Goal: Task Accomplishment & Management: Use online tool/utility

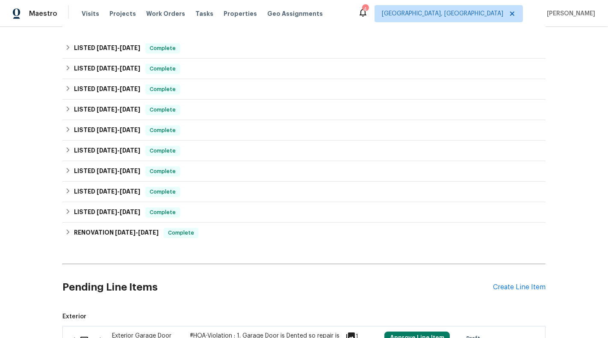
scroll to position [306, 0]
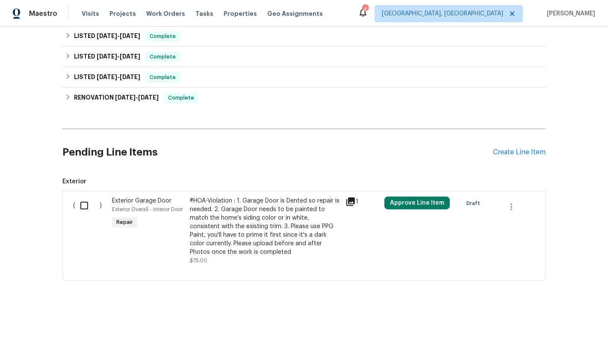
click at [84, 209] on input "checkbox" at bounding box center [87, 206] width 24 height 18
checkbox input "true"
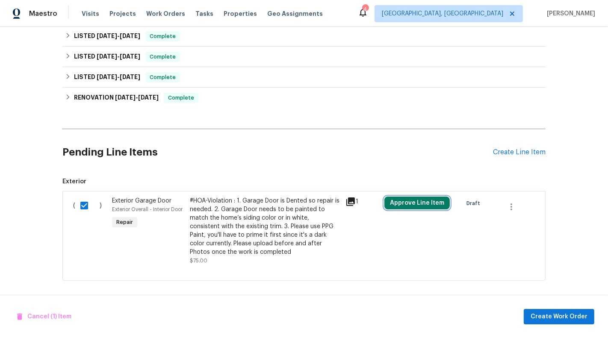
click at [415, 205] on button "Approve Line Item" at bounding box center [416, 203] width 65 height 13
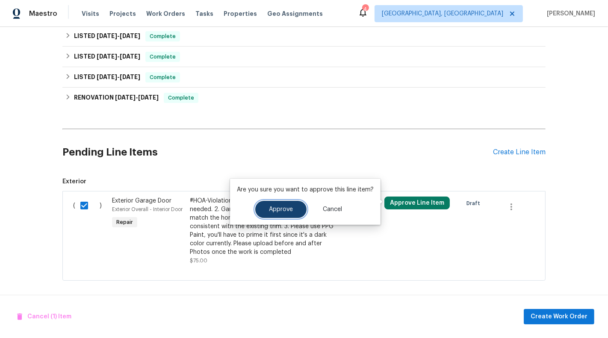
click at [286, 207] on span "Approve" at bounding box center [281, 209] width 24 height 6
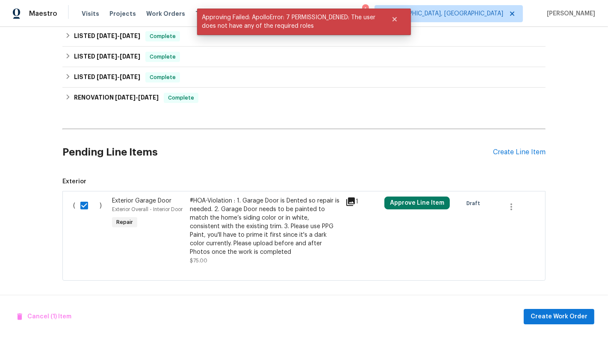
click at [542, 303] on div "Cancel (1) Item Create Work Order" at bounding box center [304, 317] width 608 height 44
click at [558, 328] on div "Cancel (1) Item Create Work Order" at bounding box center [304, 317] width 608 height 44
click at [553, 316] on span "Create Work Order" at bounding box center [558, 317] width 57 height 11
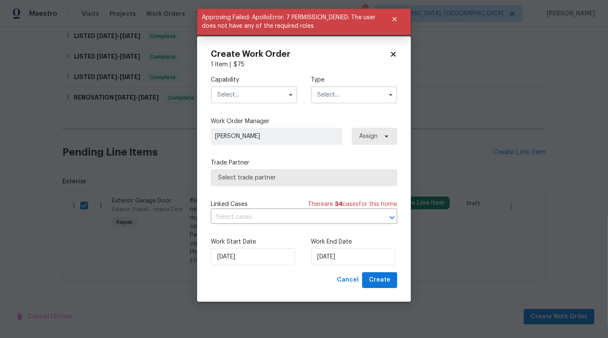
click at [284, 97] on span at bounding box center [290, 94] width 13 height 13
click at [286, 92] on button "button" at bounding box center [290, 95] width 10 height 10
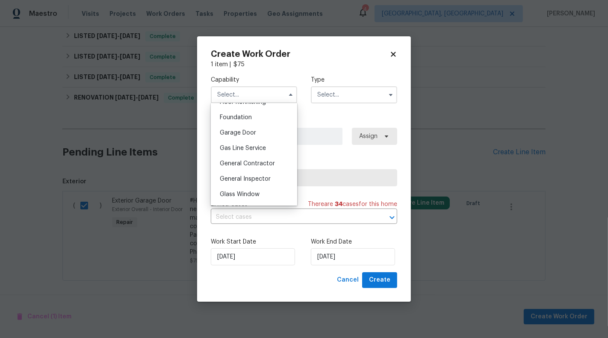
scroll to position [358, 0]
click at [272, 164] on span "General Contractor" at bounding box center [247, 163] width 55 height 6
type input "General Contractor"
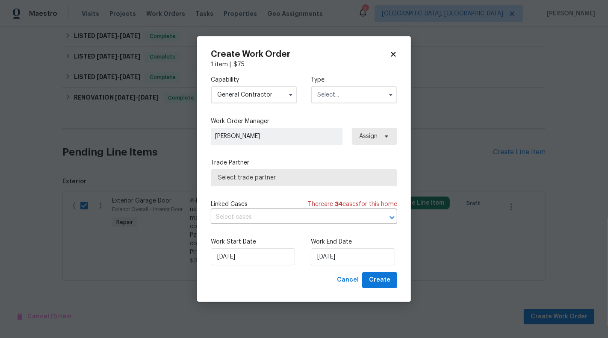
click at [343, 94] on input "text" at bounding box center [354, 94] width 86 height 17
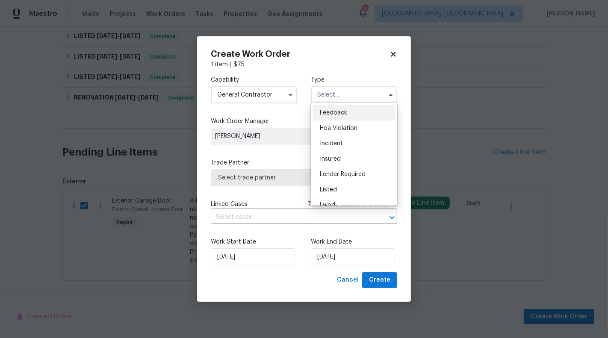
click at [346, 119] on div "Feedback" at bounding box center [354, 112] width 82 height 15
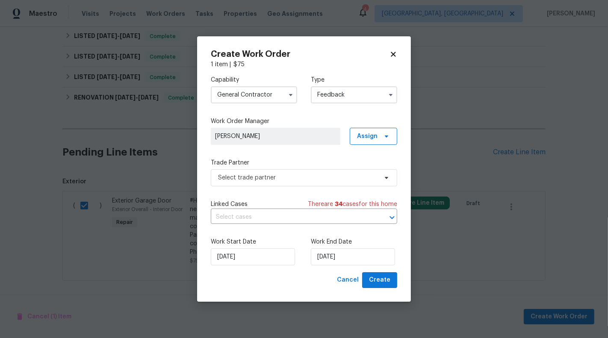
click at [354, 87] on input "Feedback" at bounding box center [354, 94] width 86 height 17
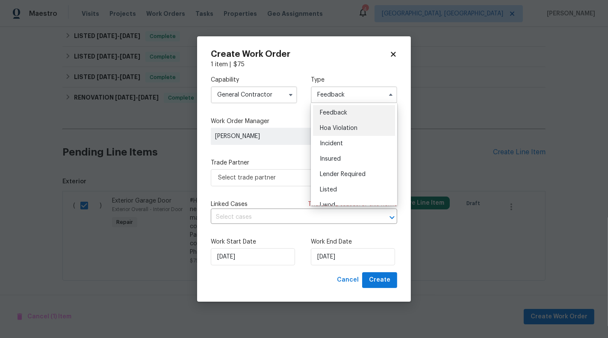
click at [351, 121] on div "Hoa Violation" at bounding box center [354, 128] width 82 height 15
type input "Hoa Violation"
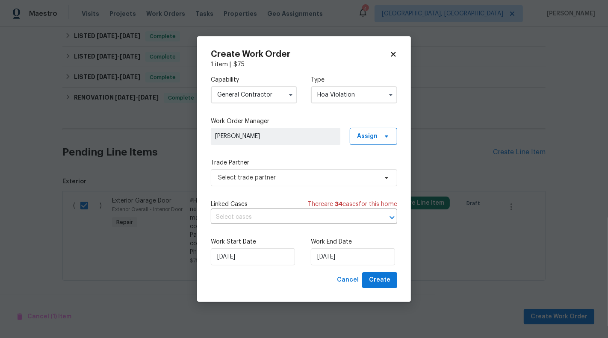
click at [300, 137] on span "[PERSON_NAME]" at bounding box center [275, 136] width 121 height 9
click at [300, 191] on div "Capability General Contractor Type Hoa Violation Work Order Manager [PERSON_NAM…" at bounding box center [304, 170] width 186 height 203
click at [296, 180] on span "Select trade partner" at bounding box center [297, 178] width 159 height 9
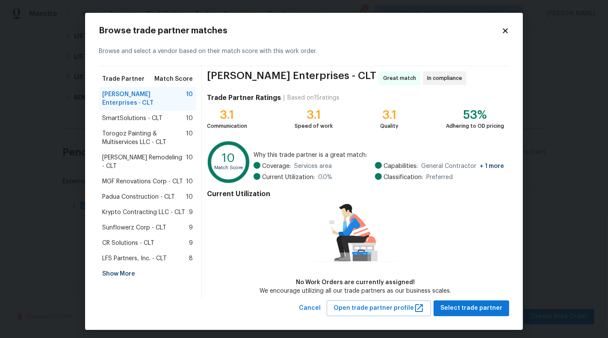
scroll to position [3, 0]
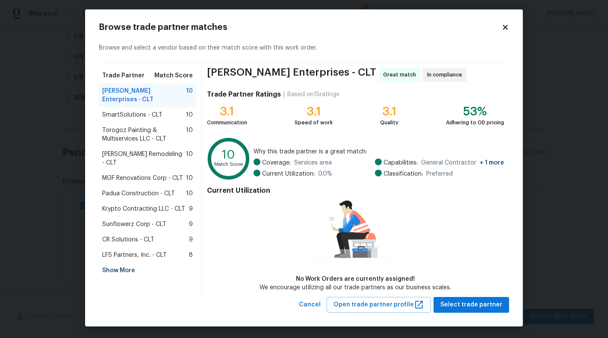
click at [466, 313] on div "Browse trade partner matches Browse and select a vendor based on their match sc…" at bounding box center [304, 167] width 438 height 317
click at [464, 305] on span "Select trade partner" at bounding box center [471, 305] width 62 height 11
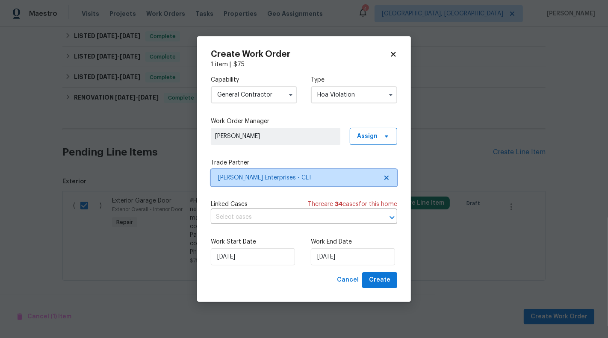
scroll to position [0, 0]
click at [288, 224] on input "text" at bounding box center [292, 217] width 162 height 13
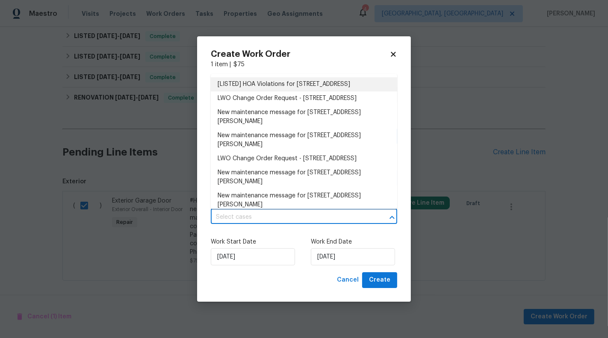
click at [279, 84] on li "[LISTED] HOA Violations for [STREET_ADDRESS]" at bounding box center [304, 84] width 186 height 14
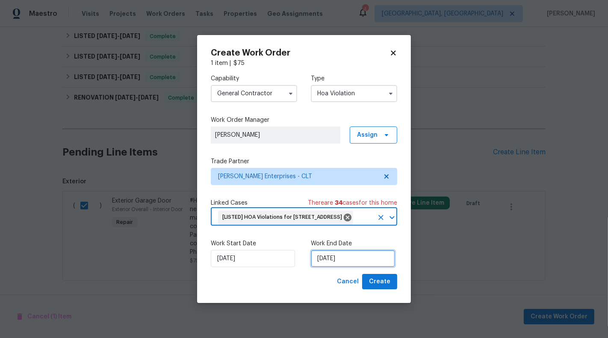
click at [324, 266] on input "[DATE]" at bounding box center [353, 258] width 84 height 17
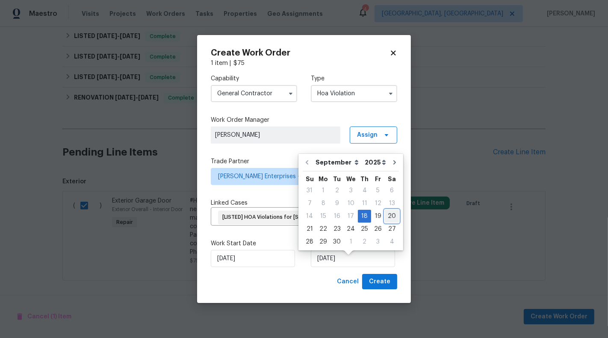
click at [385, 214] on div "20" at bounding box center [392, 216] width 14 height 12
type input "[DATE]"
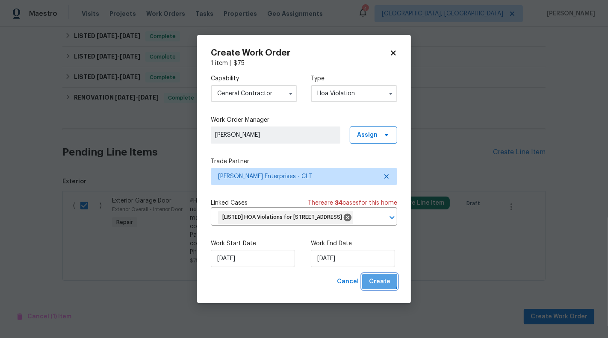
click at [378, 287] on span "Create" at bounding box center [379, 282] width 21 height 11
checkbox input "false"
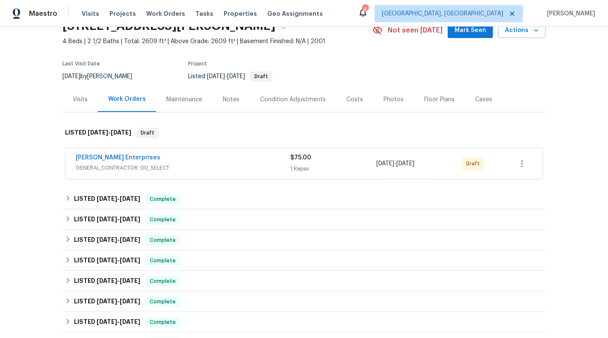
scroll to position [32, 0]
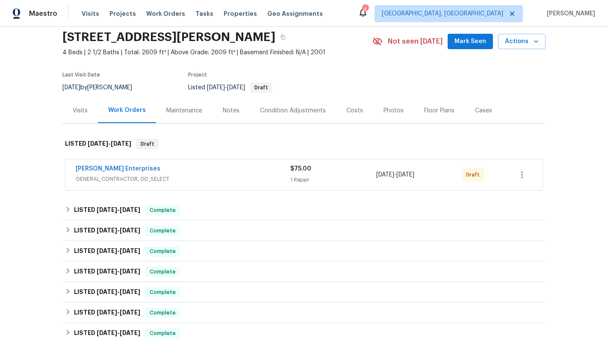
click at [265, 185] on div "[PERSON_NAME] Enterprises GENERAL_CONTRACTOR, OD_SELECT $75.00 1 Repair [DATE] …" at bounding box center [303, 174] width 477 height 31
click at [261, 174] on div "[PERSON_NAME] Enterprises" at bounding box center [183, 170] width 215 height 10
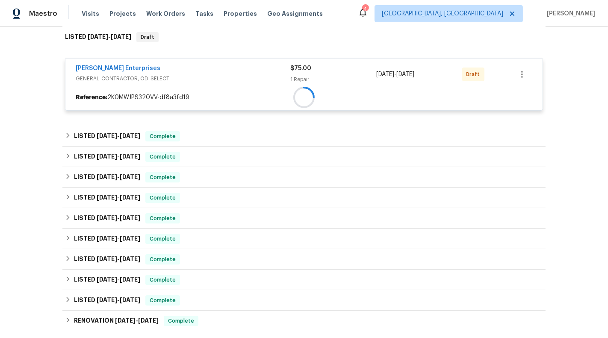
scroll to position [150, 0]
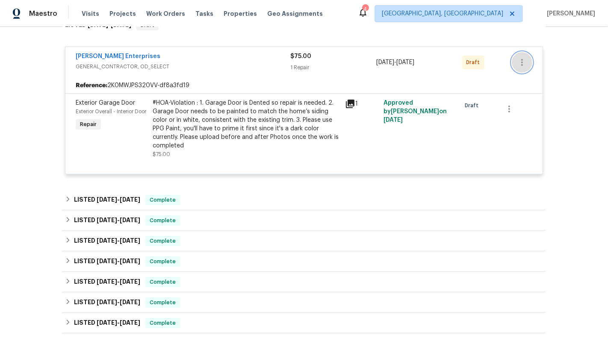
click at [524, 61] on icon "button" at bounding box center [522, 62] width 10 height 10
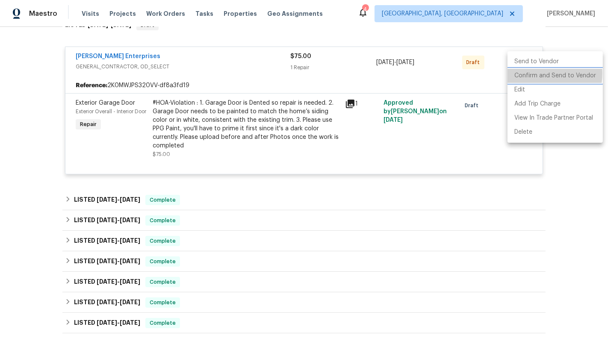
click at [533, 74] on li "Confirm and Send to Vendor" at bounding box center [554, 76] width 95 height 14
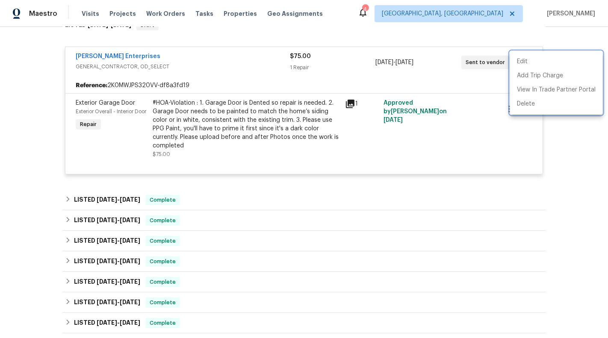
click at [91, 58] on div at bounding box center [304, 169] width 608 height 338
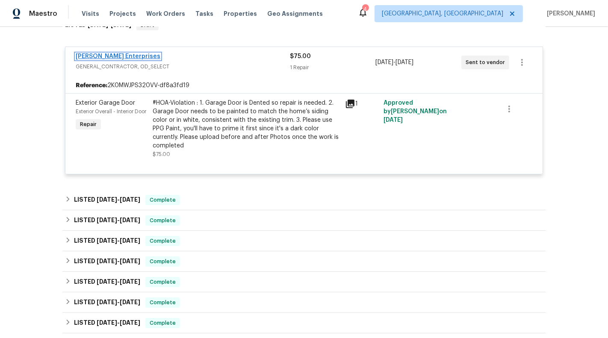
click at [84, 55] on link "[PERSON_NAME] Enterprises" at bounding box center [118, 56] width 85 height 6
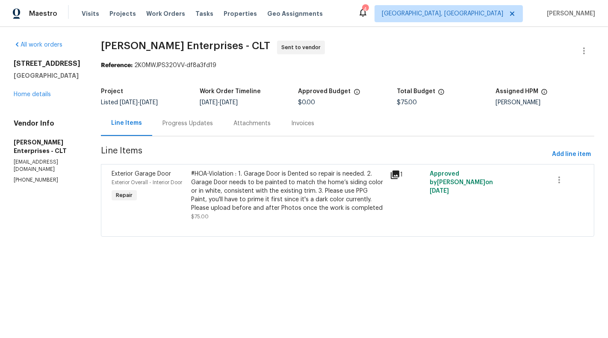
click at [144, 261] on html "Maestro Visits Projects Work Orders Tasks Properties Geo Assignments 4 [GEOGRAP…" at bounding box center [304, 130] width 608 height 261
click at [177, 128] on div "Progress Updates" at bounding box center [187, 123] width 71 height 25
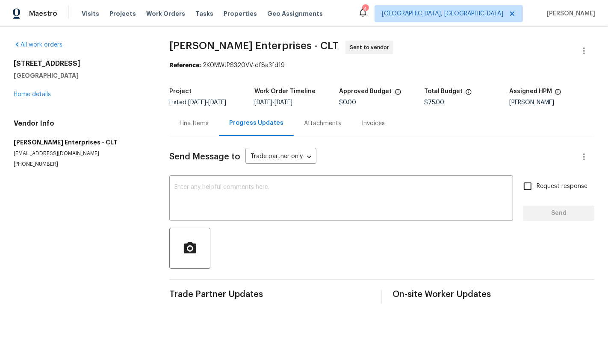
click at [188, 126] on div "Line Items" at bounding box center [194, 123] width 29 height 9
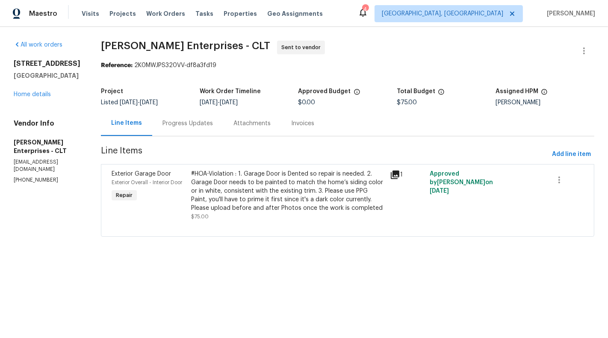
click at [188, 126] on div "Progress Updates" at bounding box center [187, 123] width 50 height 9
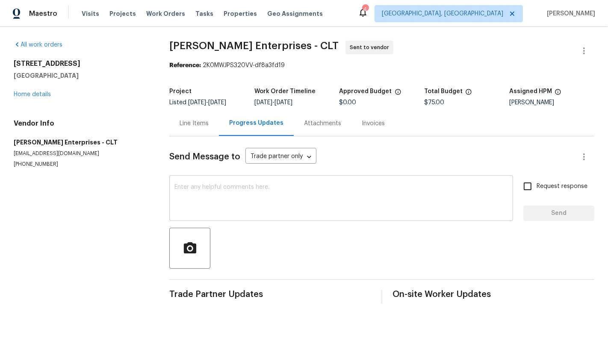
click at [220, 195] on textarea at bounding box center [340, 199] width 333 height 30
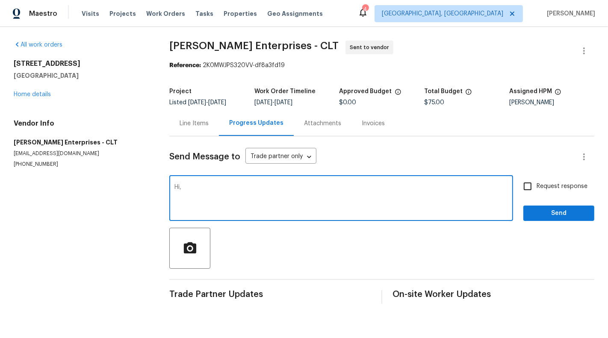
click at [252, 194] on textarea "Hi," at bounding box center [340, 199] width 333 height 30
paste textarea "_____________________________________________________"
drag, startPoint x: 213, startPoint y: 188, endPoint x: 381, endPoint y: 188, distance: 168.0
click at [381, 188] on textarea "Hi, Please use _____________________________________________________" at bounding box center [340, 199] width 333 height 30
paste textarea "standard trim color is PPG1001-1"
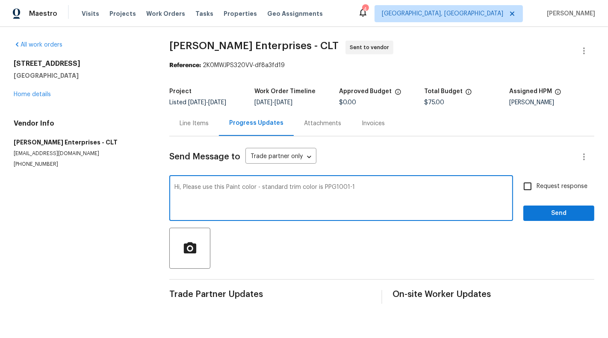
drag, startPoint x: 260, startPoint y: 187, endPoint x: 321, endPoint y: 187, distance: 60.7
click at [321, 187] on textarea "Hi, Please use this Paint color - standard trim color is PPG1001-1" at bounding box center [340, 199] width 333 height 30
click at [321, 187] on textarea "Hi, Please use this Paint color - PPG1001-1" at bounding box center [340, 199] width 333 height 30
click at [263, 184] on textarea "Hi, Please use this Paint color - PPG1001-1" at bounding box center [340, 199] width 333 height 30
click at [301, 188] on textarea "Hi, Please use this Paint color - PPG1001-1" at bounding box center [340, 199] width 333 height 30
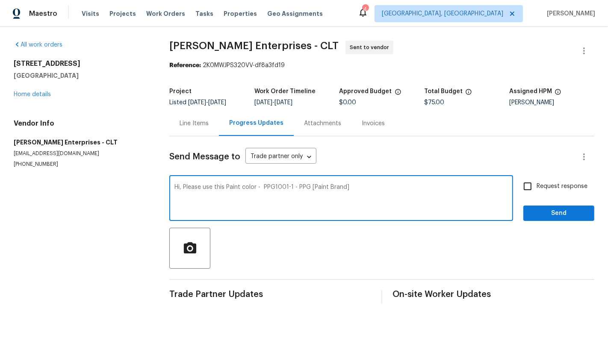
click at [224, 188] on textarea "Hi, Please use this Paint color - PPG1001-1 - PPG [Paint Brand]" at bounding box center [340, 199] width 333 height 30
click at [367, 197] on textarea "Hi, Please use the Paint color - PPG1001-1 - PPG [Paint Brand]" at bounding box center [340, 199] width 333 height 30
type textarea "Hi, Please use the Paint color - PPG1001-1 - PPG [Paint Brand]"
click at [550, 184] on span "Request response" at bounding box center [561, 186] width 51 height 9
click at [536, 184] on input "Request response" at bounding box center [527, 186] width 18 height 18
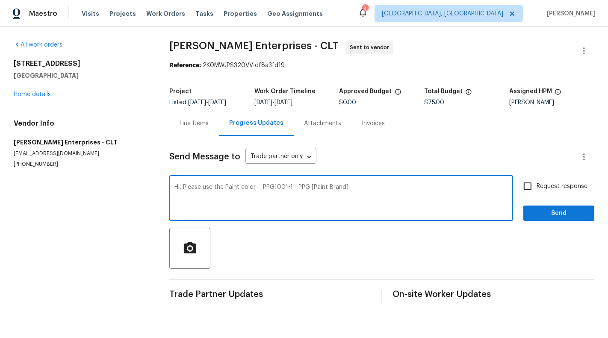
checkbox input "true"
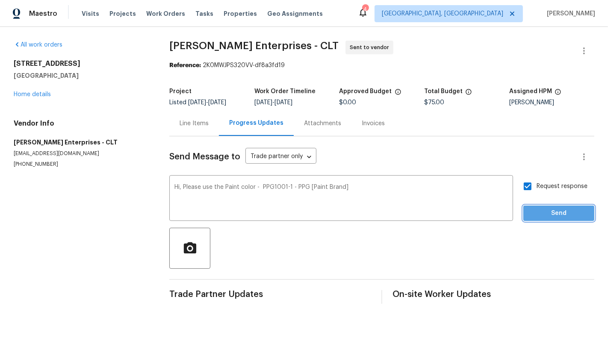
click at [558, 214] on span "Send" at bounding box center [558, 213] width 57 height 11
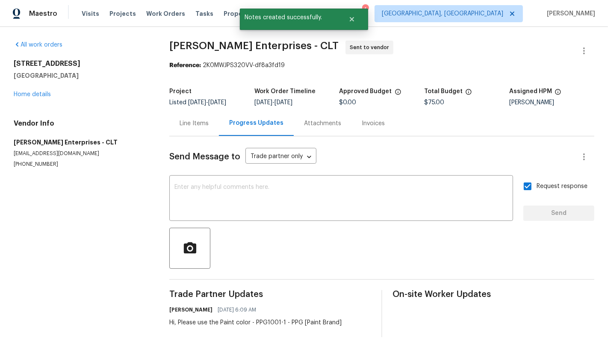
scroll to position [13, 0]
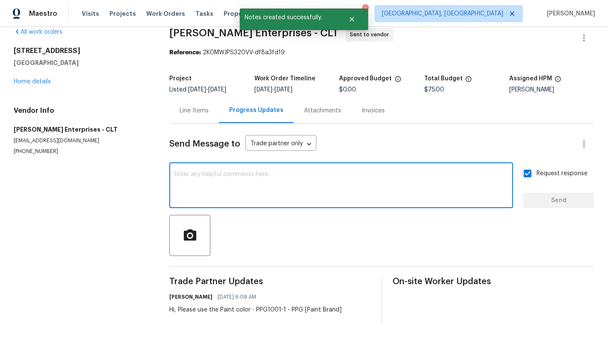
click at [327, 177] on textarea at bounding box center [340, 186] width 333 height 30
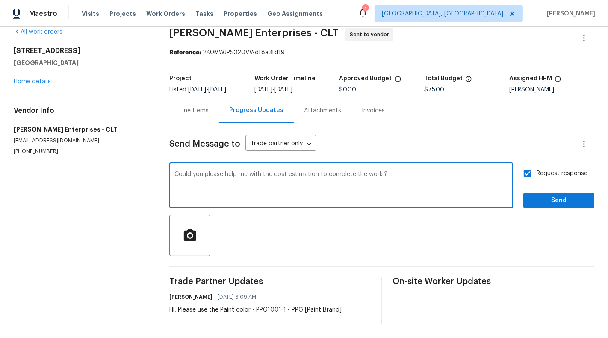
type textarea "Could you please help me with the cost estimation to complete the work ?"
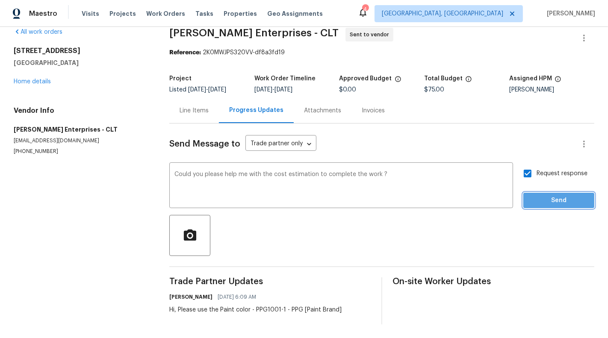
click at [551, 202] on span "Send" at bounding box center [558, 200] width 57 height 11
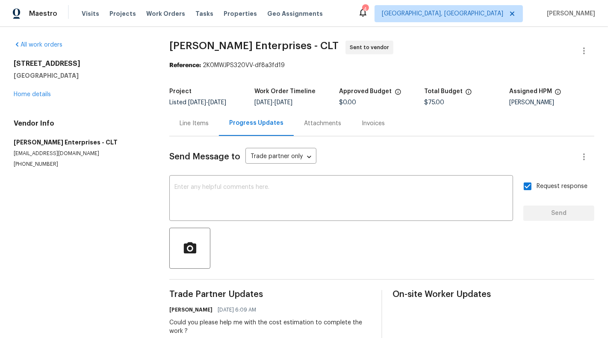
scroll to position [54, 0]
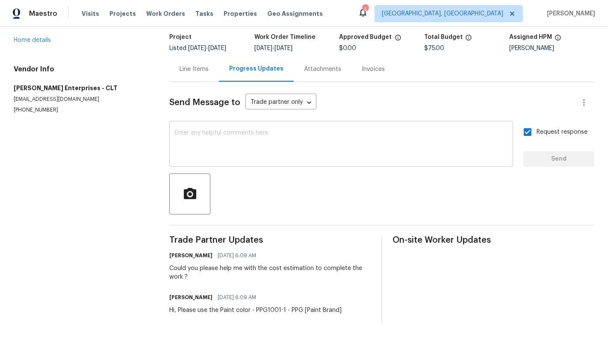
click at [427, 161] on div "x ​" at bounding box center [341, 145] width 344 height 44
click at [533, 135] on input "Request response" at bounding box center [527, 132] width 18 height 18
checkbox input "false"
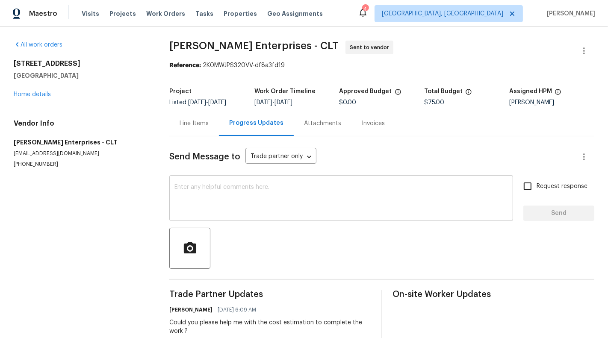
scroll to position [29, 0]
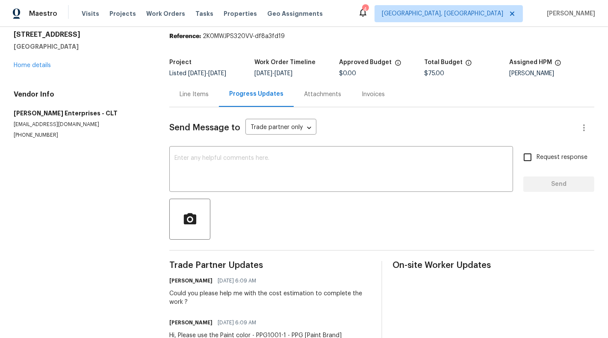
click at [186, 93] on div "Line Items" at bounding box center [194, 94] width 29 height 9
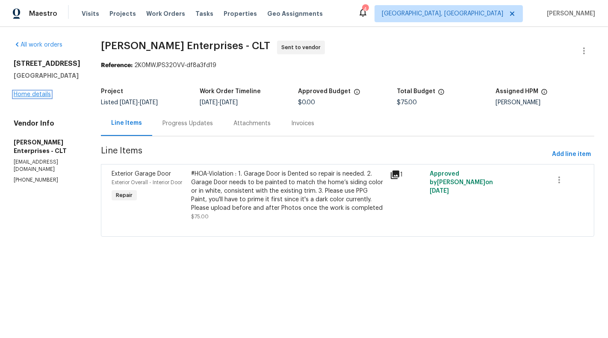
click at [34, 97] on link "Home details" at bounding box center [32, 94] width 37 height 6
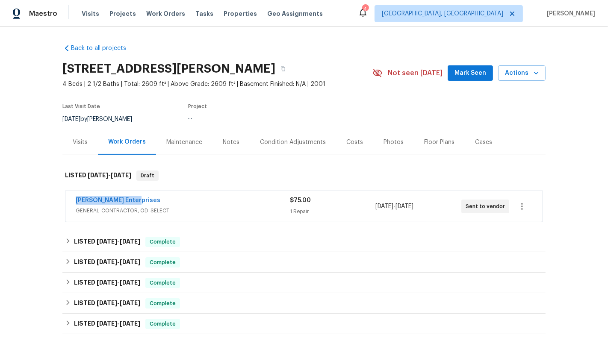
drag, startPoint x: 72, startPoint y: 198, endPoint x: 176, endPoint y: 198, distance: 103.4
click at [177, 198] on div "[PERSON_NAME] Enterprises GENERAL_CONTRACTOR, OD_SELECT $75.00 1 Repair [DATE] …" at bounding box center [303, 206] width 477 height 31
copy link "[PERSON_NAME] Enterprises"
